Goal: Transaction & Acquisition: Subscribe to service/newsletter

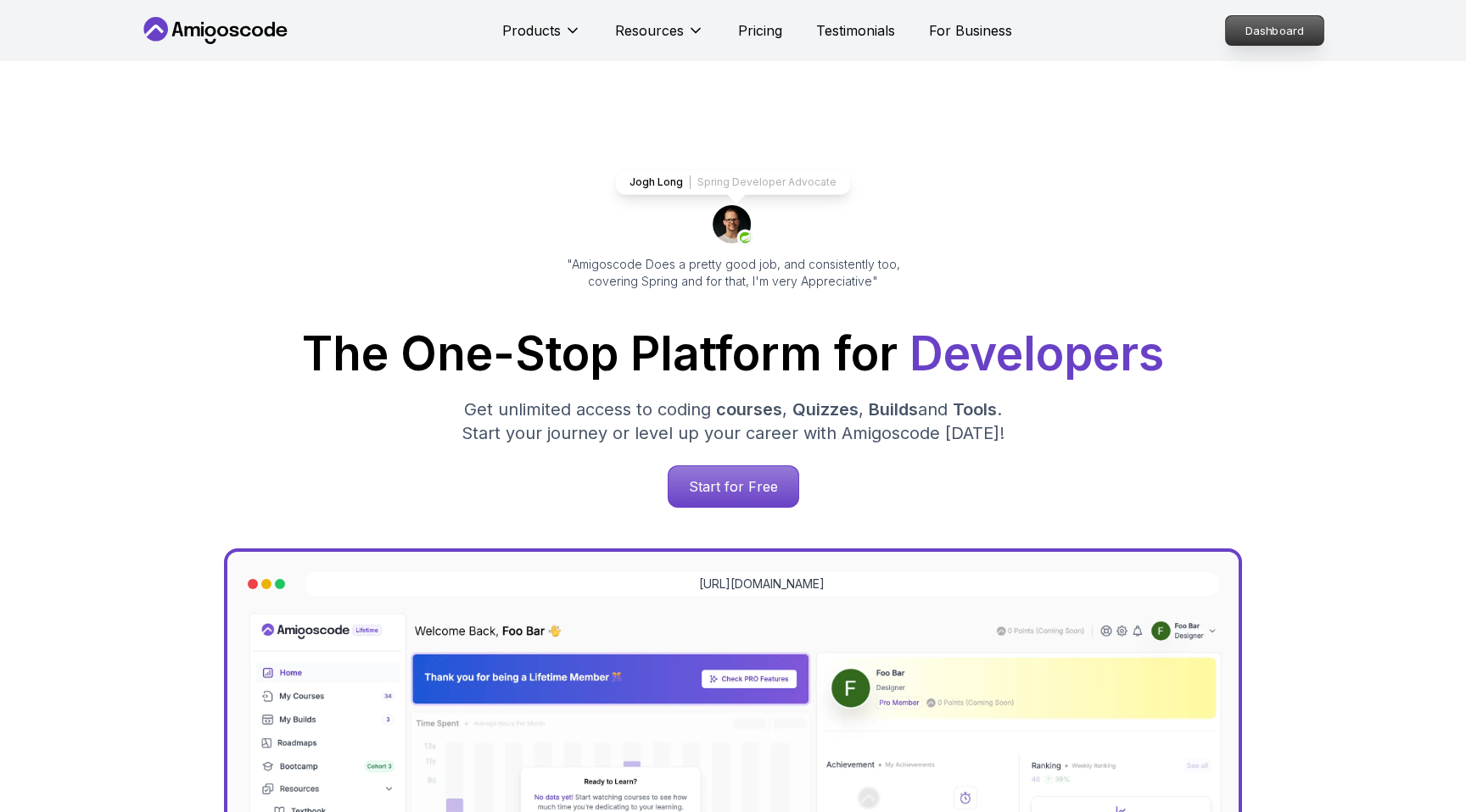
click at [1261, 44] on p "Dashboard" at bounding box center [1274, 31] width 98 height 29
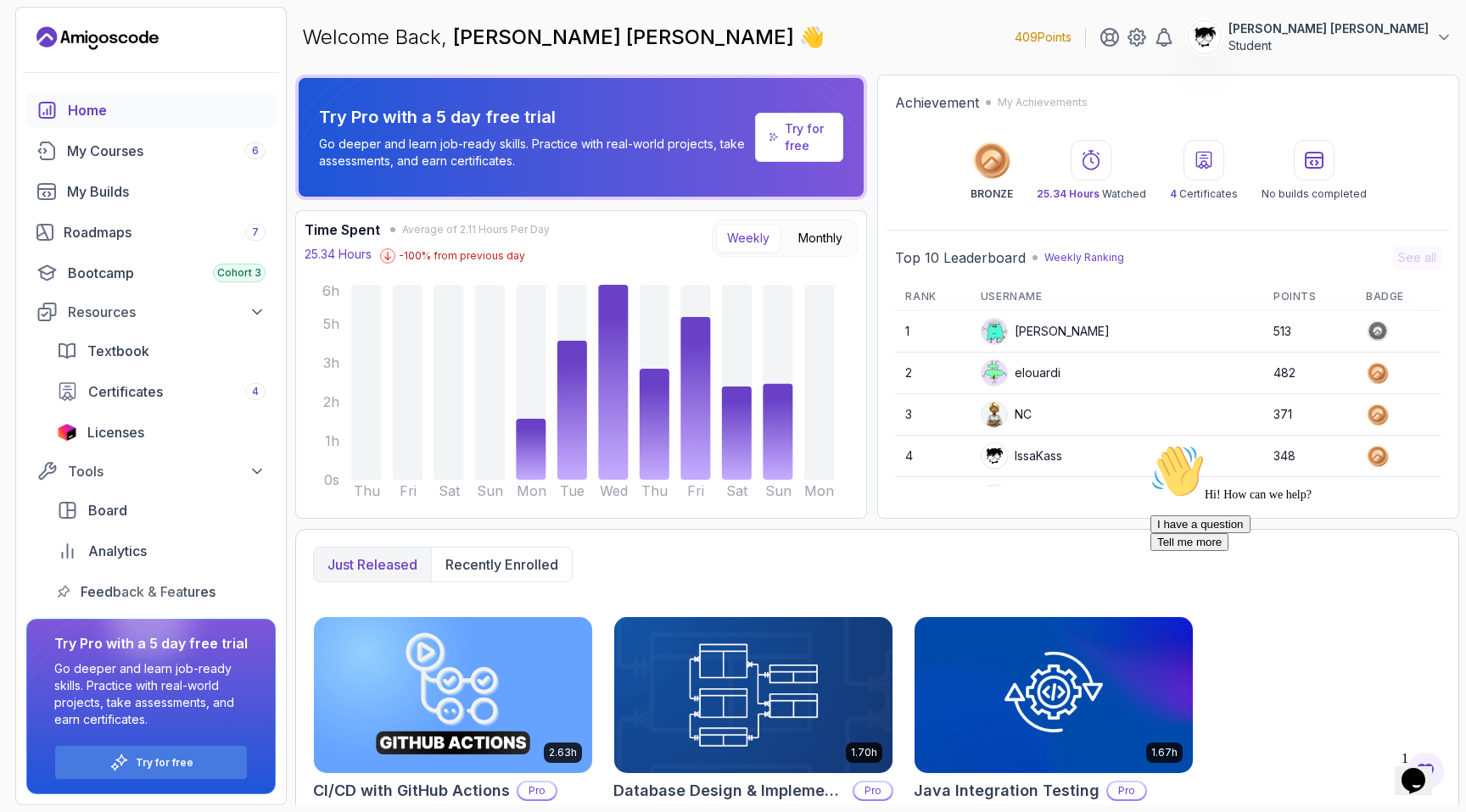
click at [1150, 444] on icon "Chat attention grabber" at bounding box center [1150, 444] width 0 height 0
click at [1423, 776] on img at bounding box center [1420, 746] width 106 height 67
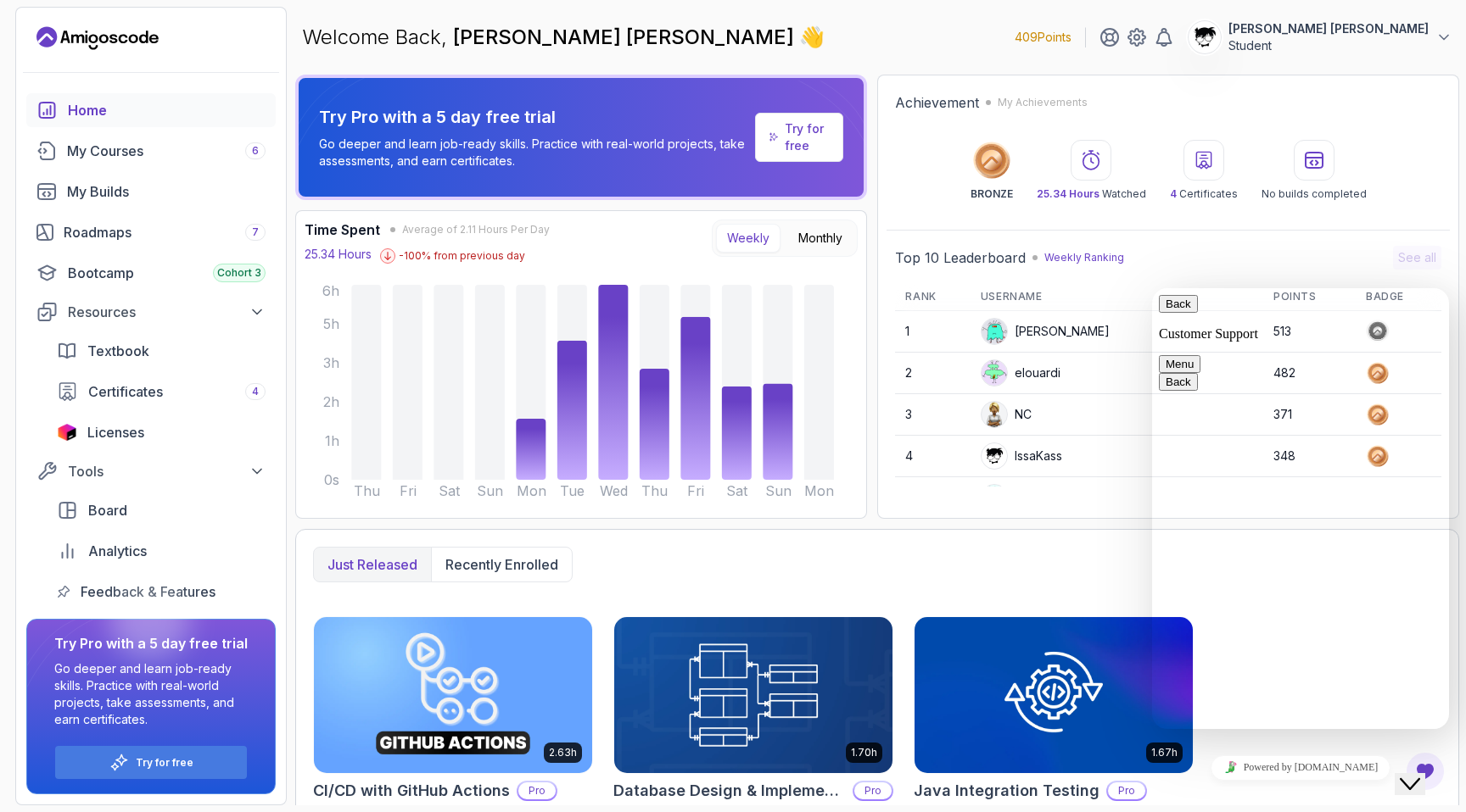
click at [1420, 776] on icon "Close Chat This icon closes the chat window." at bounding box center [1410, 784] width 20 height 20
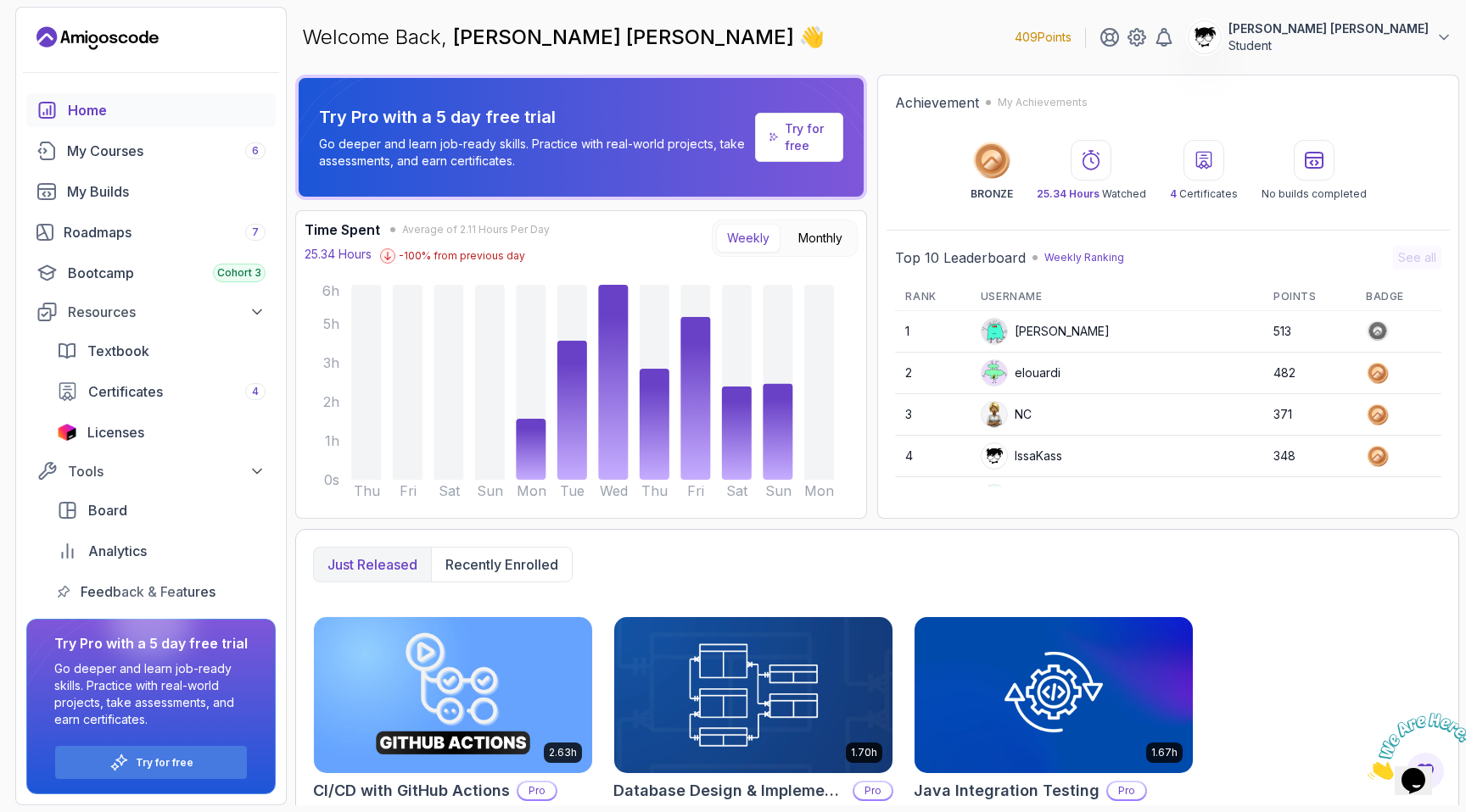
click at [1367, 768] on icon "Close" at bounding box center [1367, 775] width 0 height 15
click at [161, 771] on div "Try for free" at bounding box center [151, 763] width 192 height 33
click at [793, 154] on link "Try for free" at bounding box center [800, 137] width 89 height 49
click at [788, 126] on p "Try for free" at bounding box center [807, 136] width 45 height 34
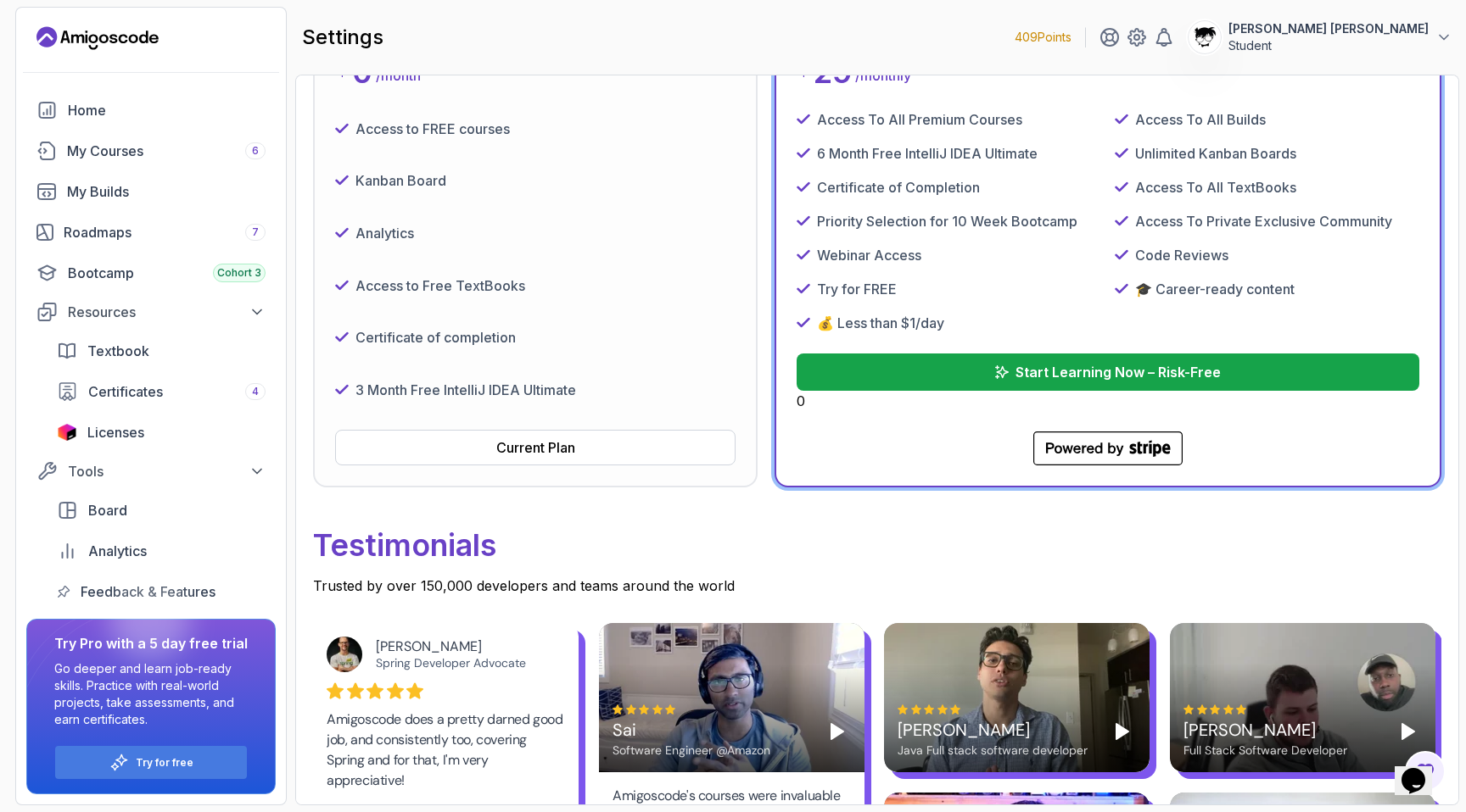
scroll to position [216, 0]
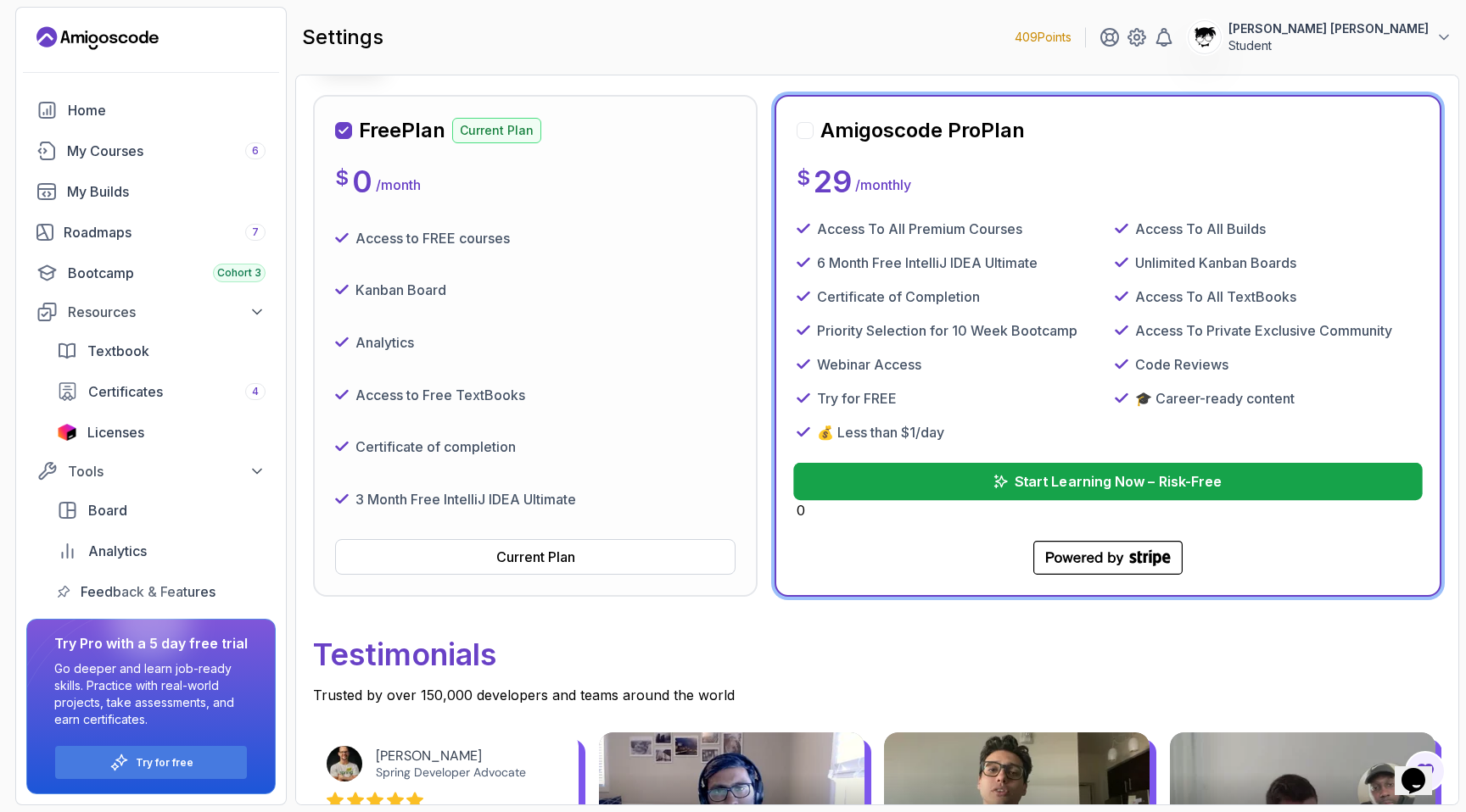
click at [955, 490] on button "Start Learning Now – Risk-Free" at bounding box center [1107, 481] width 628 height 38
